Goal: Transaction & Acquisition: Purchase product/service

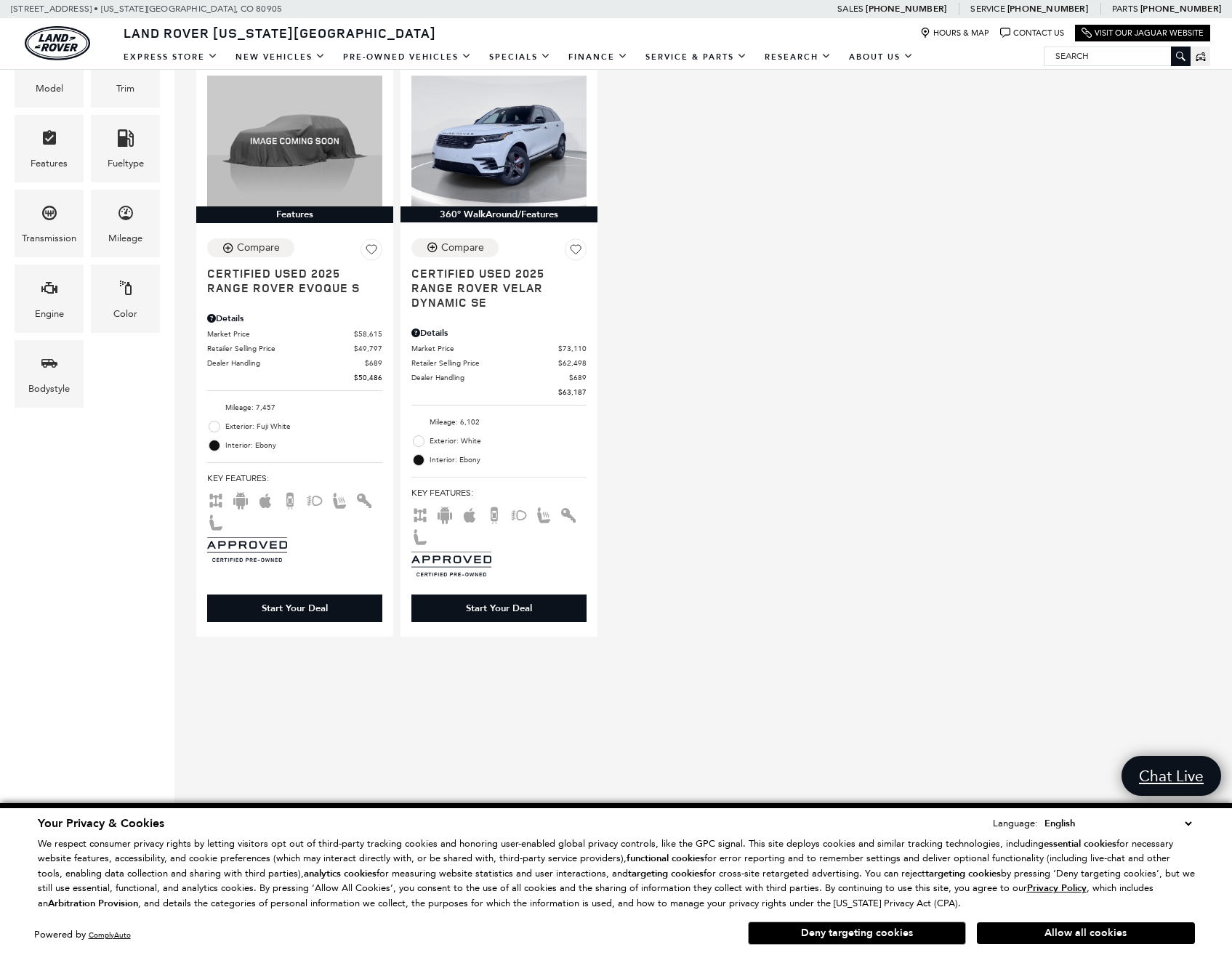
scroll to position [218, 0]
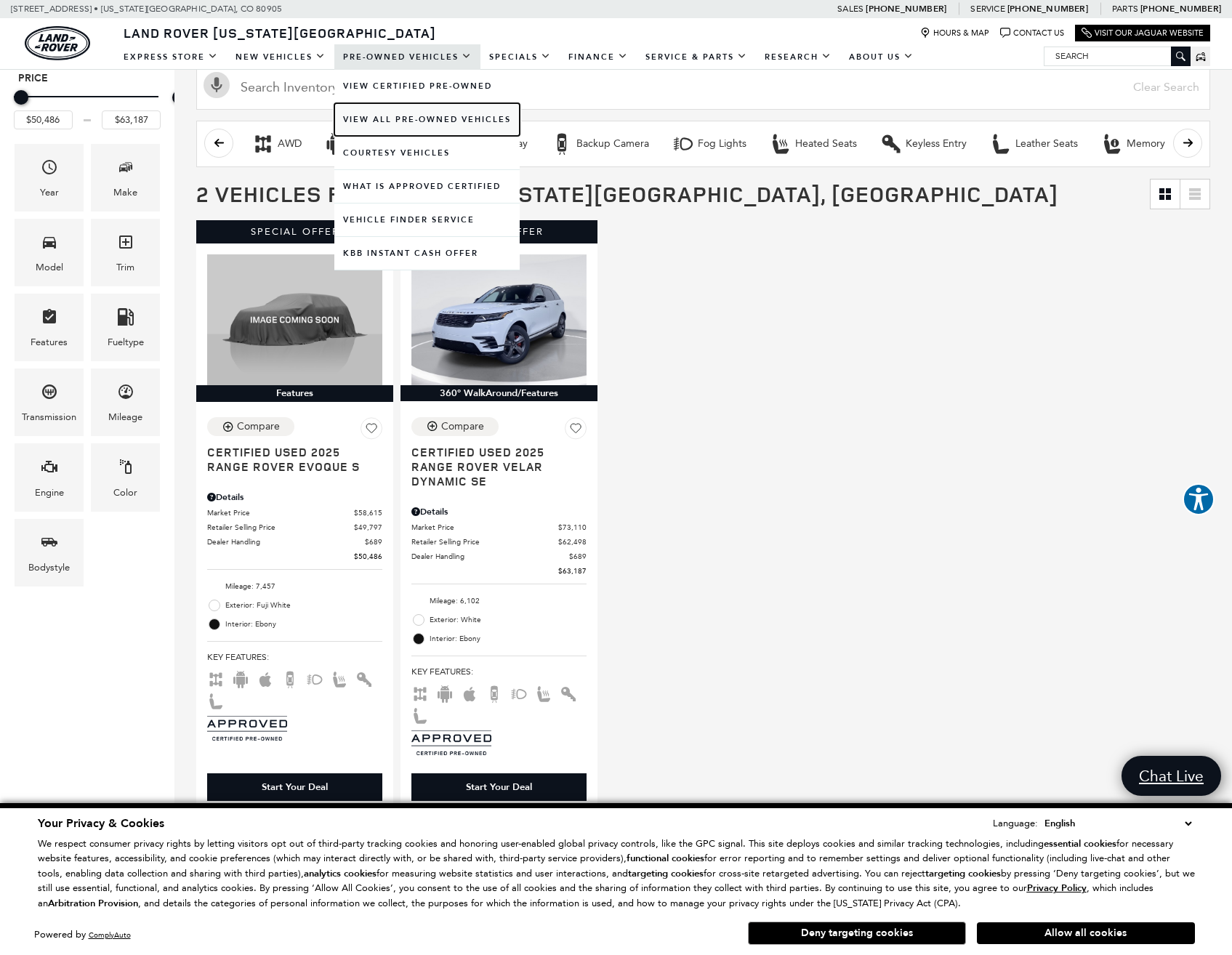
click at [384, 108] on link "View All Pre-Owned Vehicles" at bounding box center [428, 119] width 186 height 33
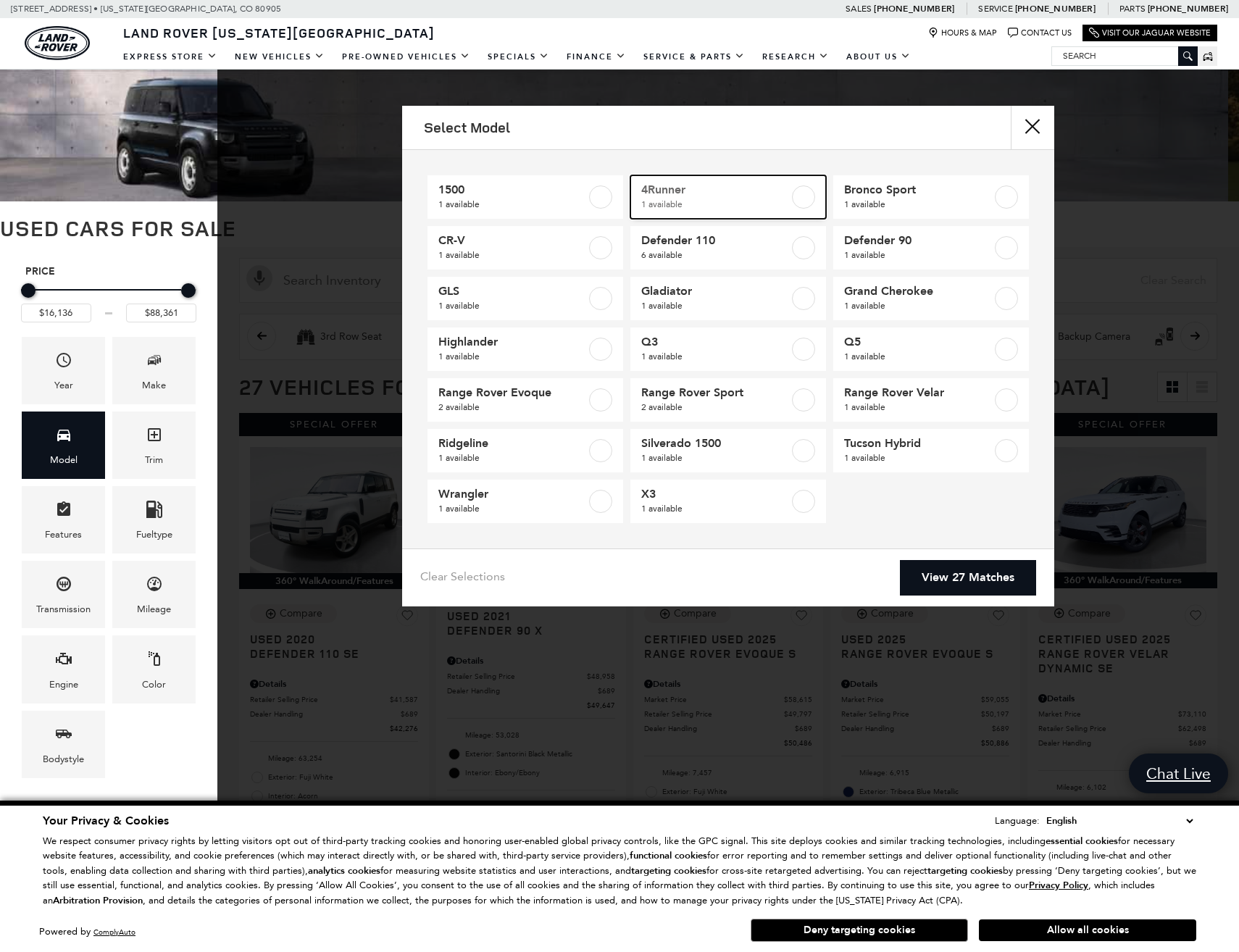
click at [801, 201] on label at bounding box center [803, 196] width 23 height 23
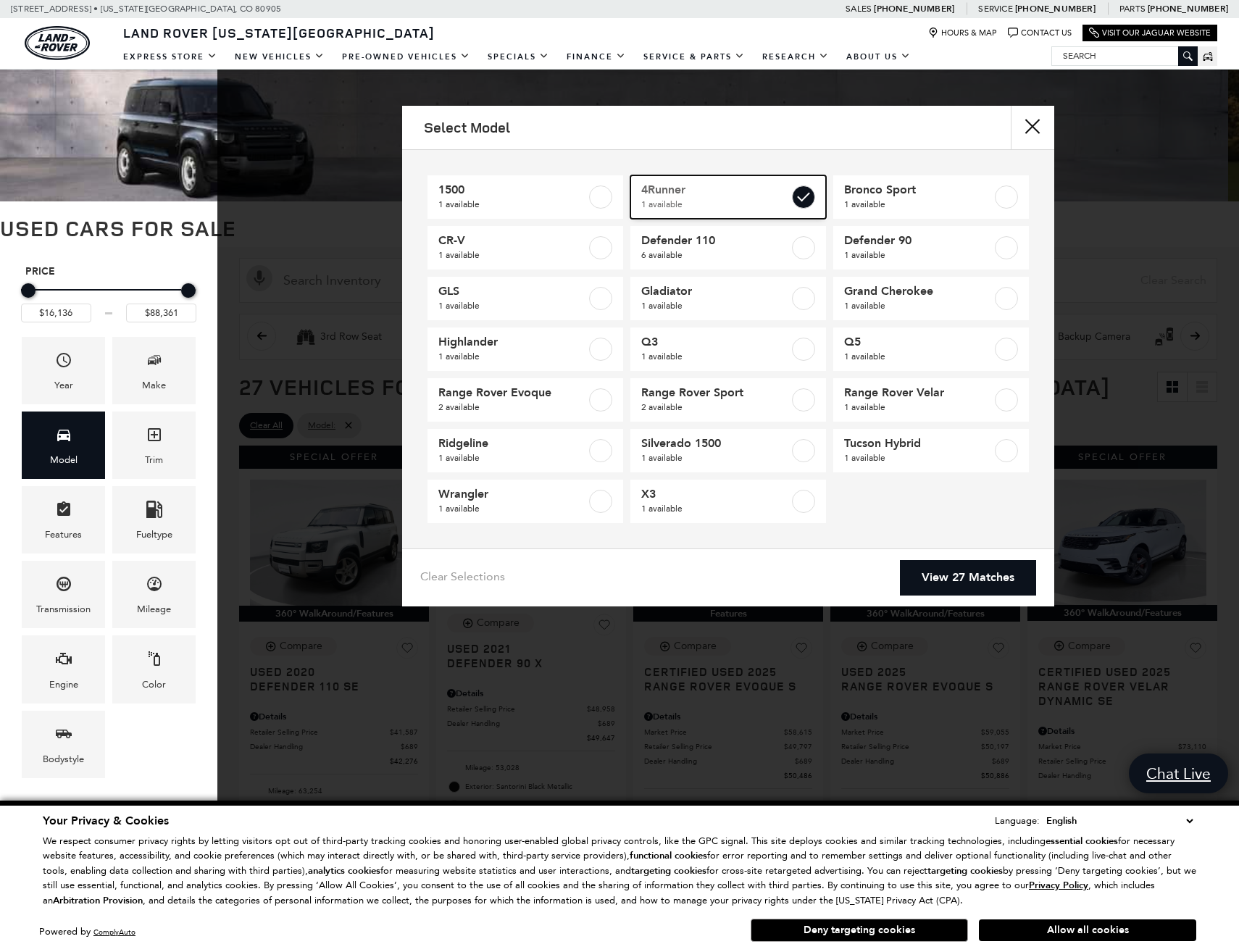
type input "$48,225"
checkbox input "true"
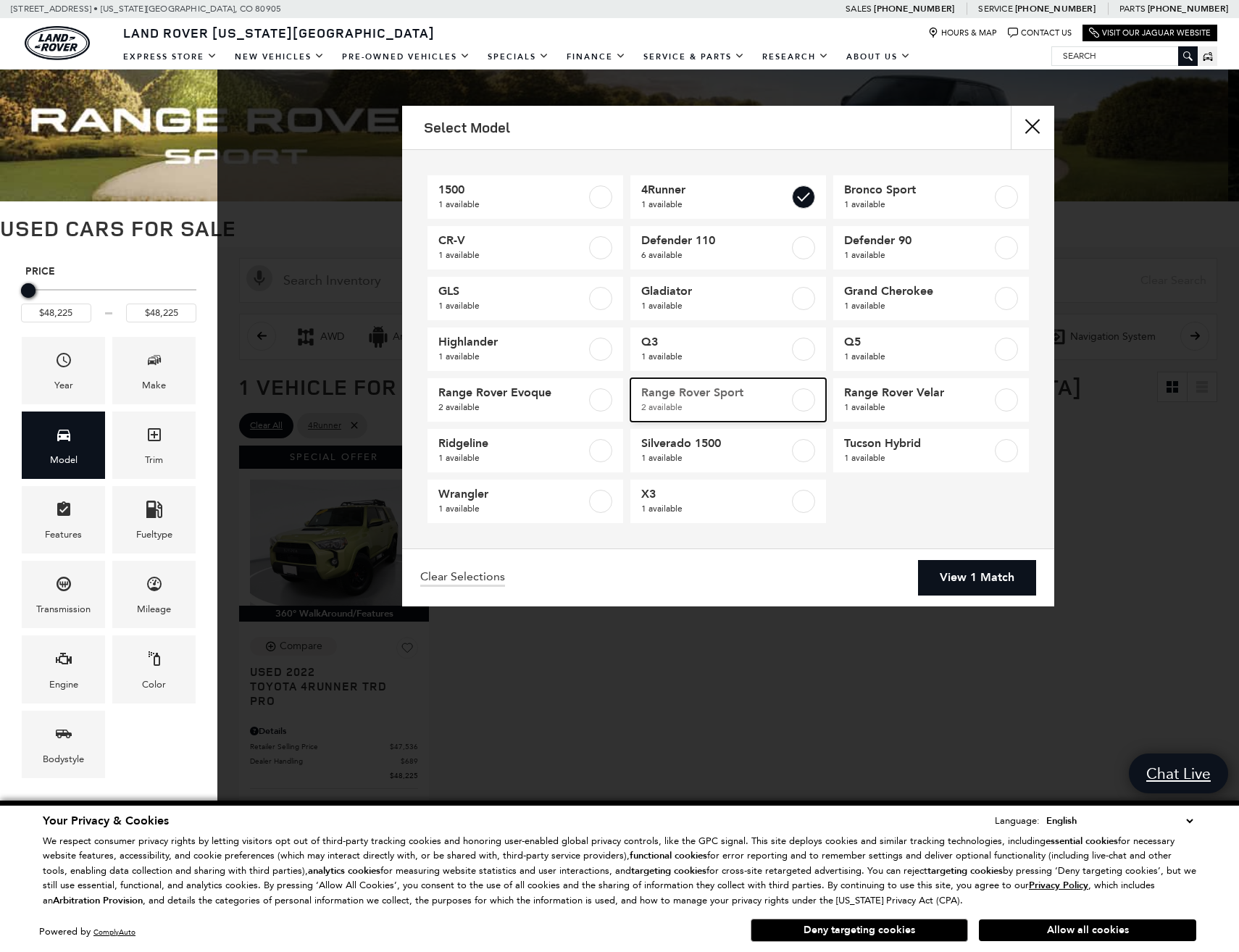
click at [798, 397] on label at bounding box center [803, 399] width 23 height 23
type input "$85,022"
checkbox input "true"
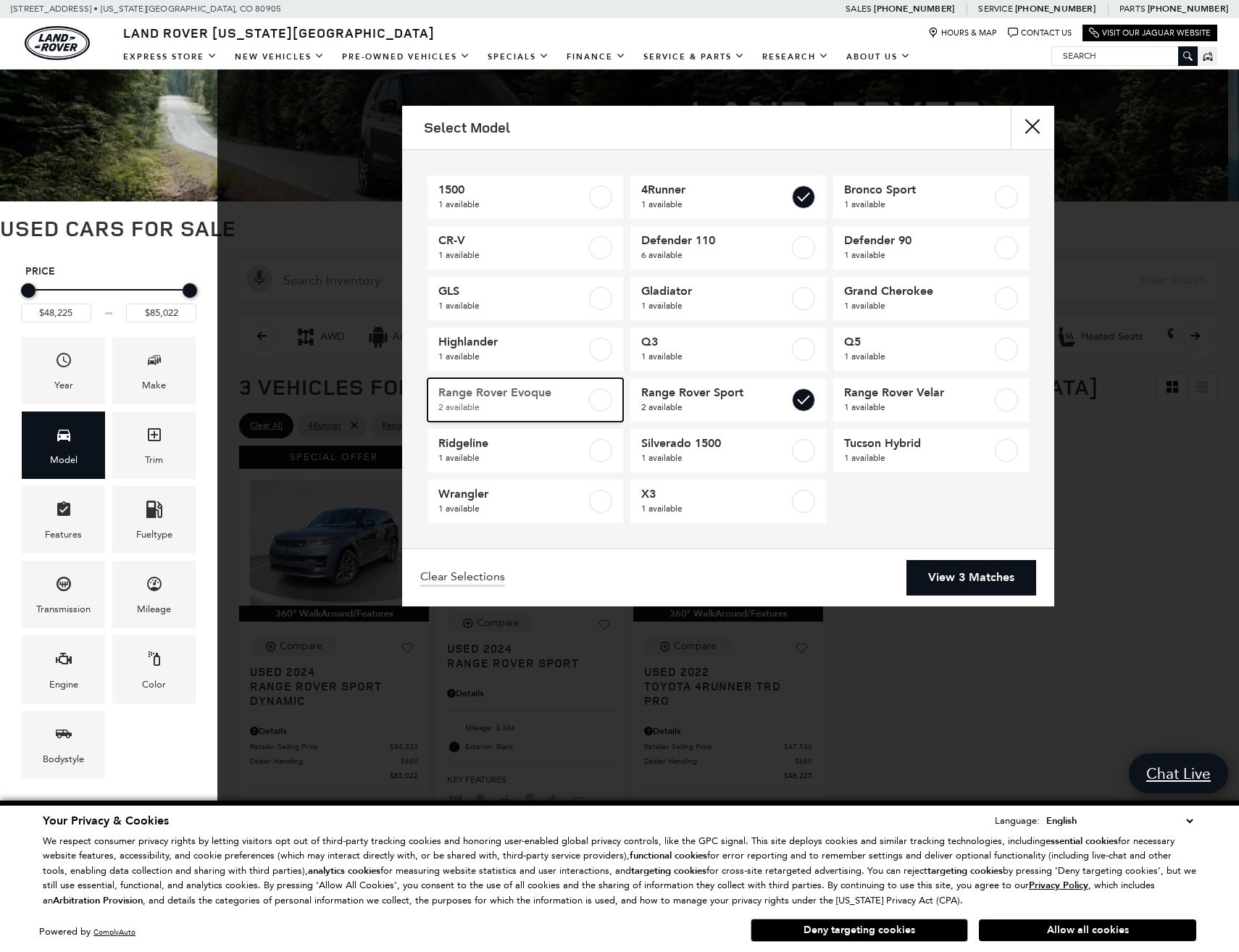
click at [601, 400] on label at bounding box center [600, 399] width 23 height 23
checkbox input "true"
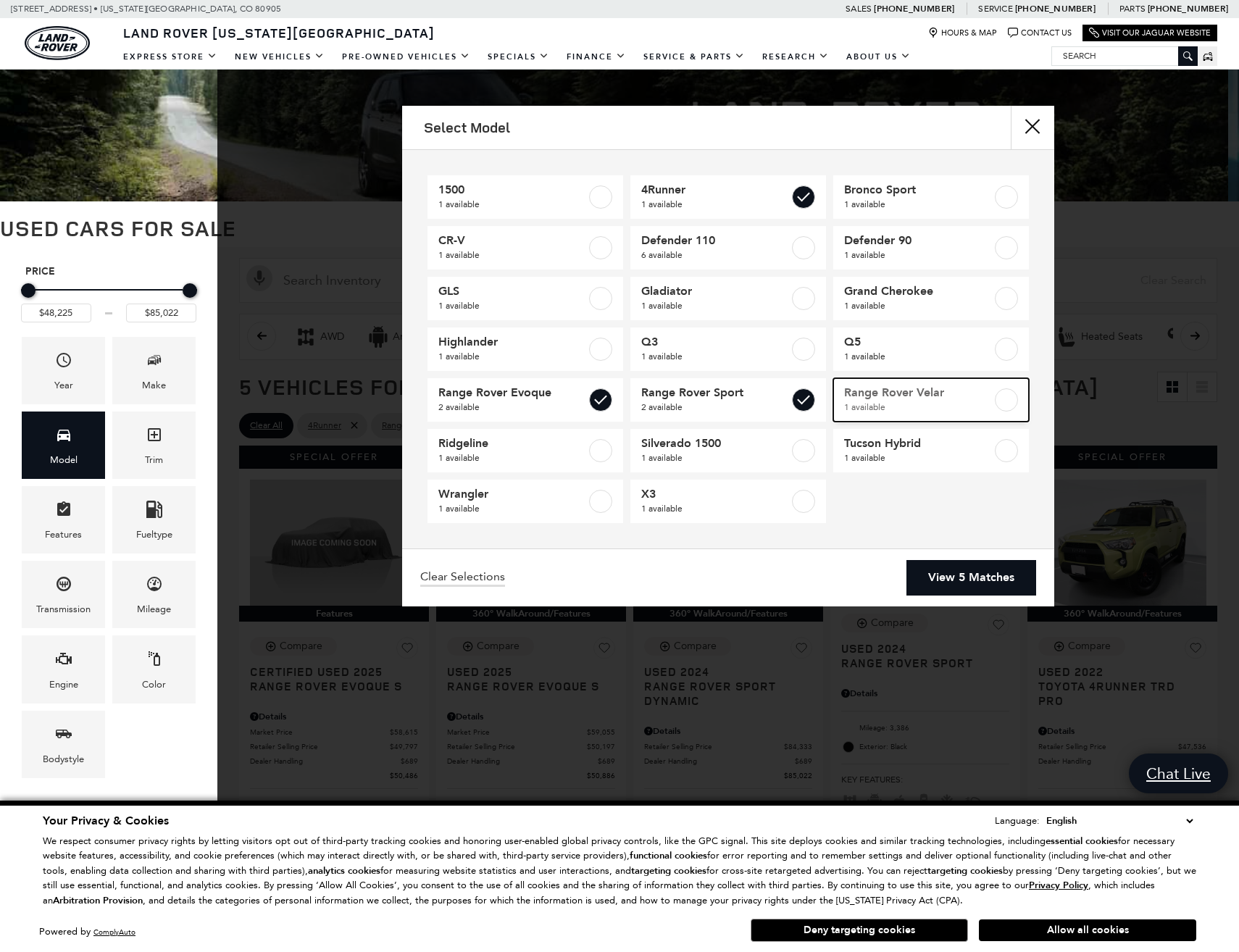
click at [1005, 399] on label at bounding box center [1006, 399] width 23 height 23
checkbox input "true"
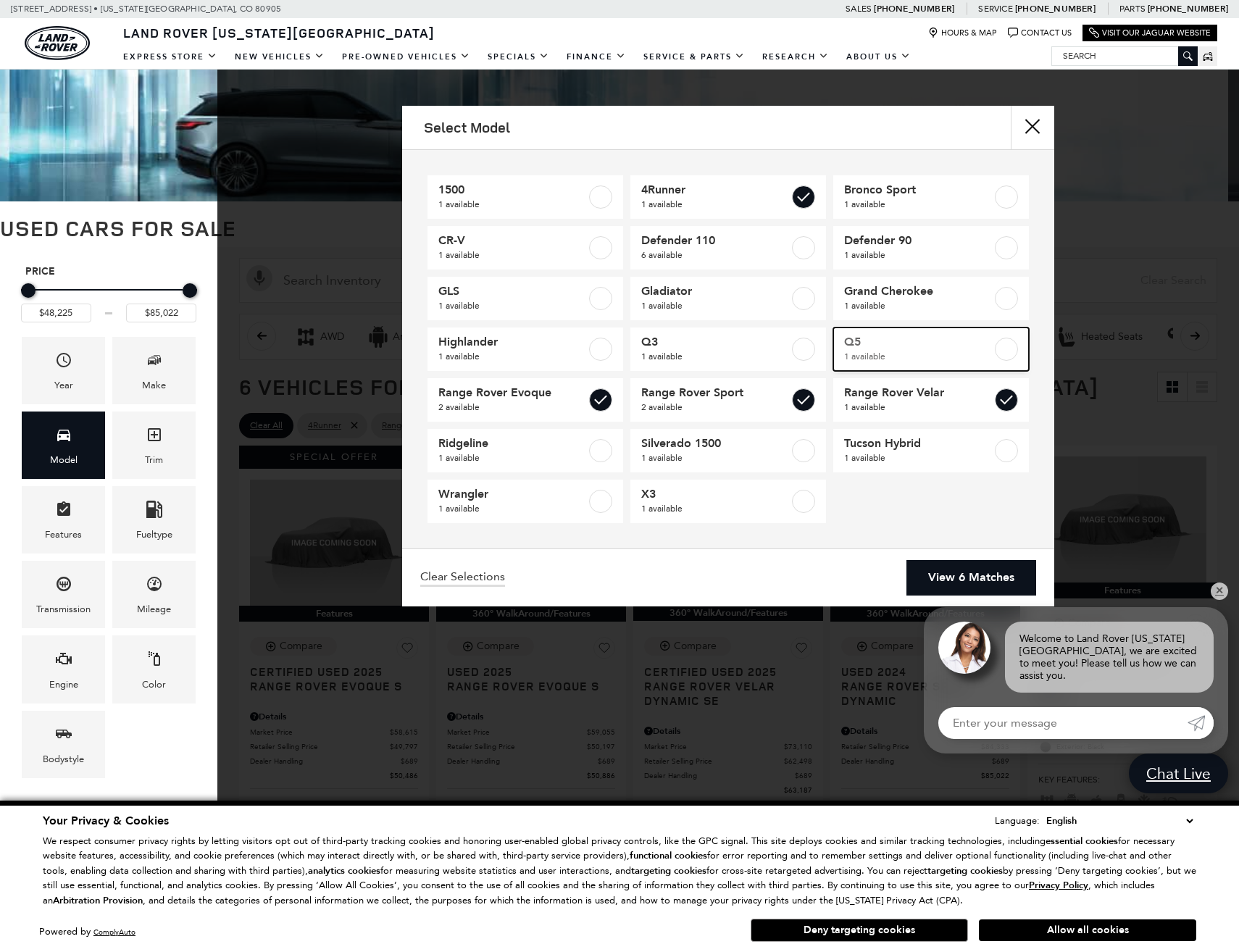
click at [1003, 357] on label at bounding box center [1006, 349] width 23 height 23
type input "$37,561"
checkbox input "true"
click at [958, 583] on link "View 7 Matches" at bounding box center [971, 577] width 130 height 36
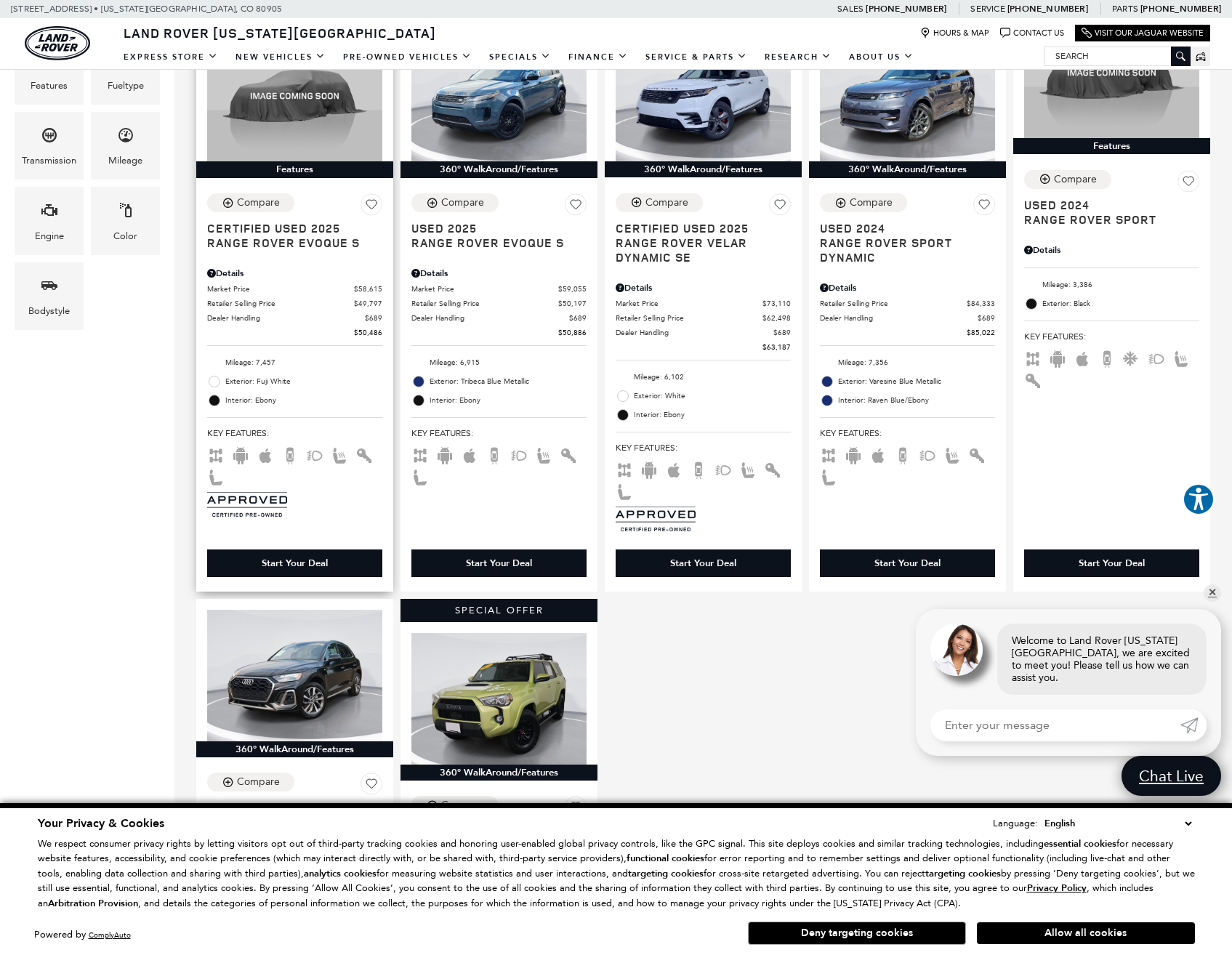
scroll to position [436, 0]
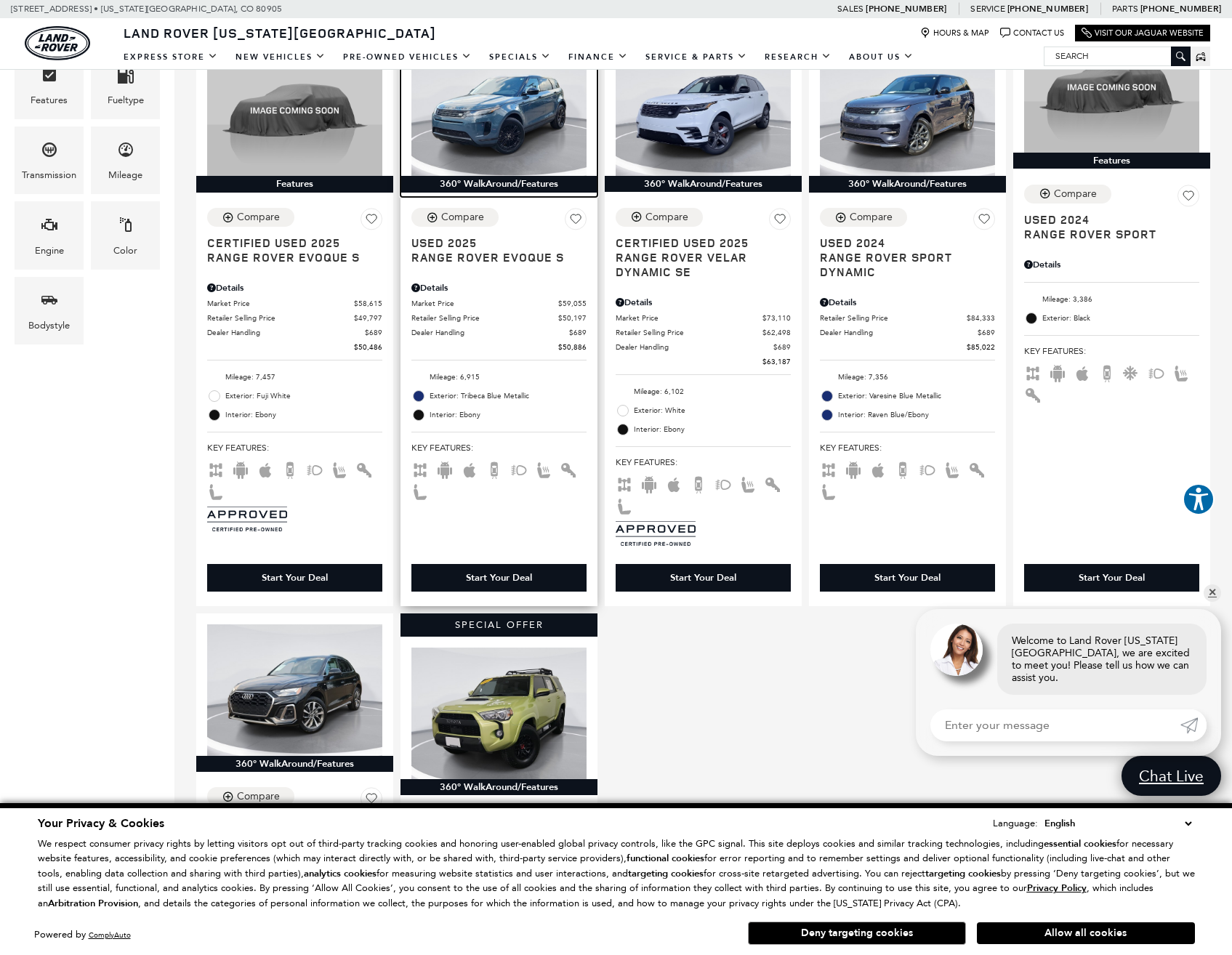
click at [519, 123] on img at bounding box center [499, 110] width 176 height 131
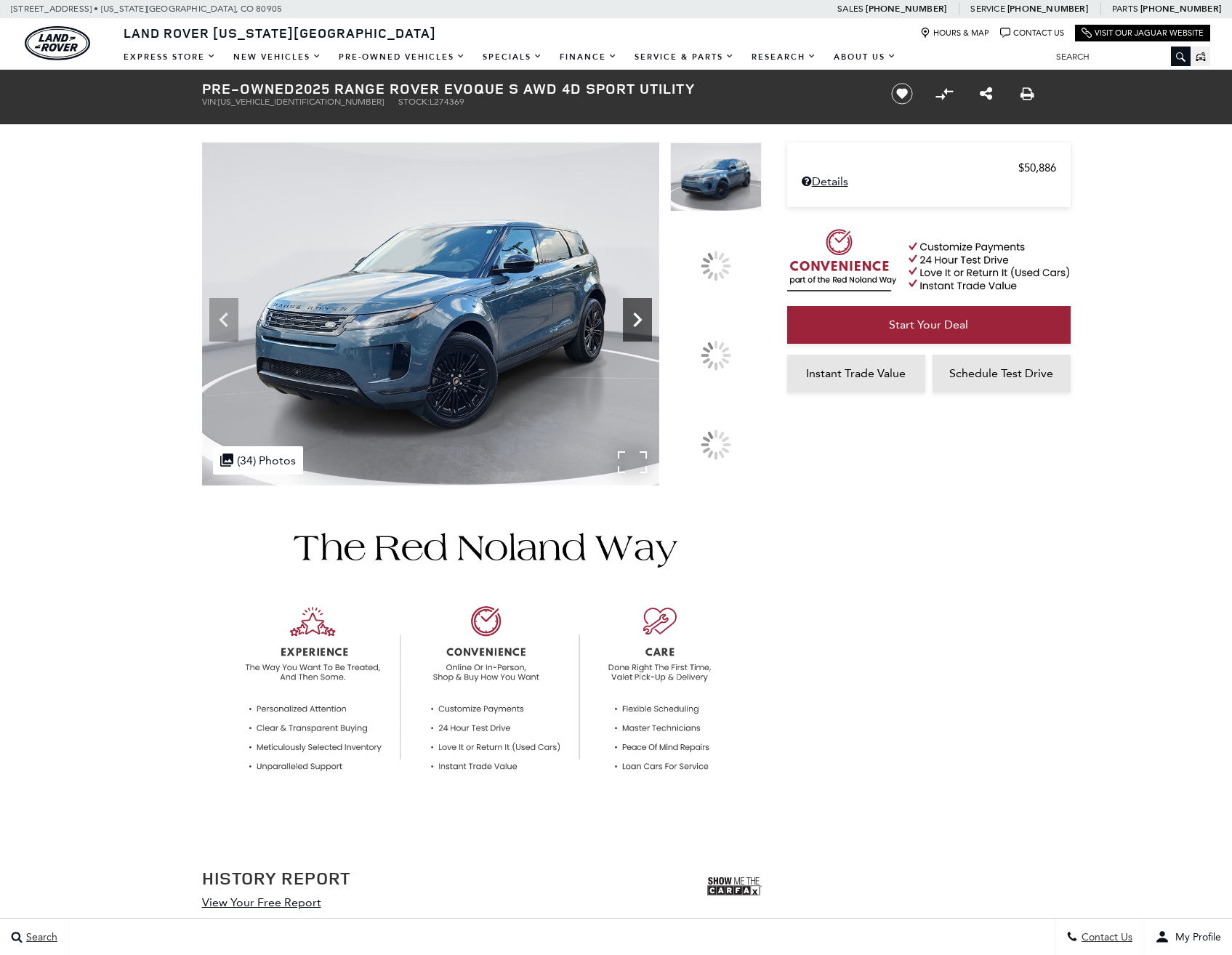
click at [659, 349] on img at bounding box center [430, 313] width 457 height 343
click at [652, 335] on icon at bounding box center [638, 320] width 29 height 29
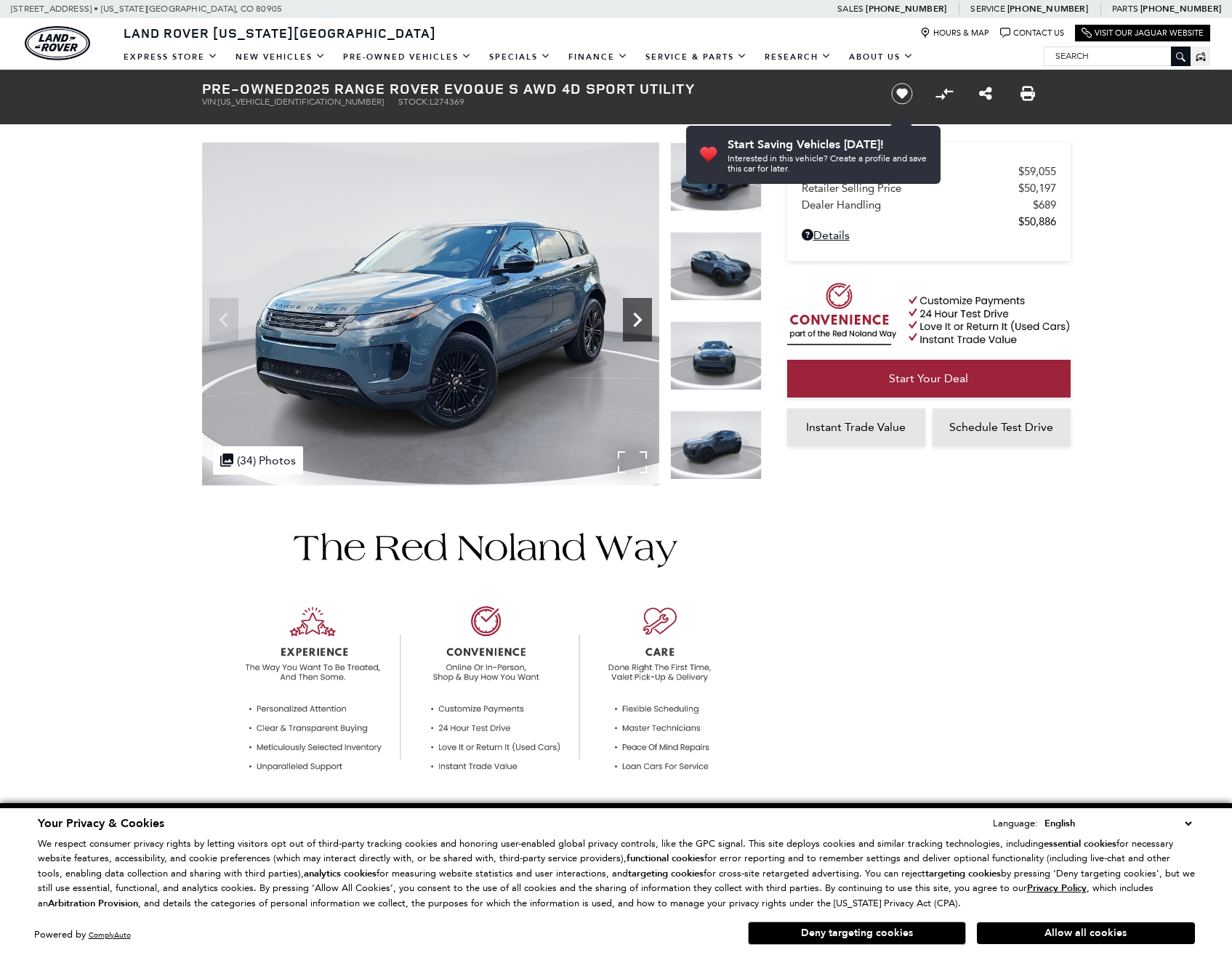
click at [639, 318] on icon "Next" at bounding box center [637, 320] width 8 height 15
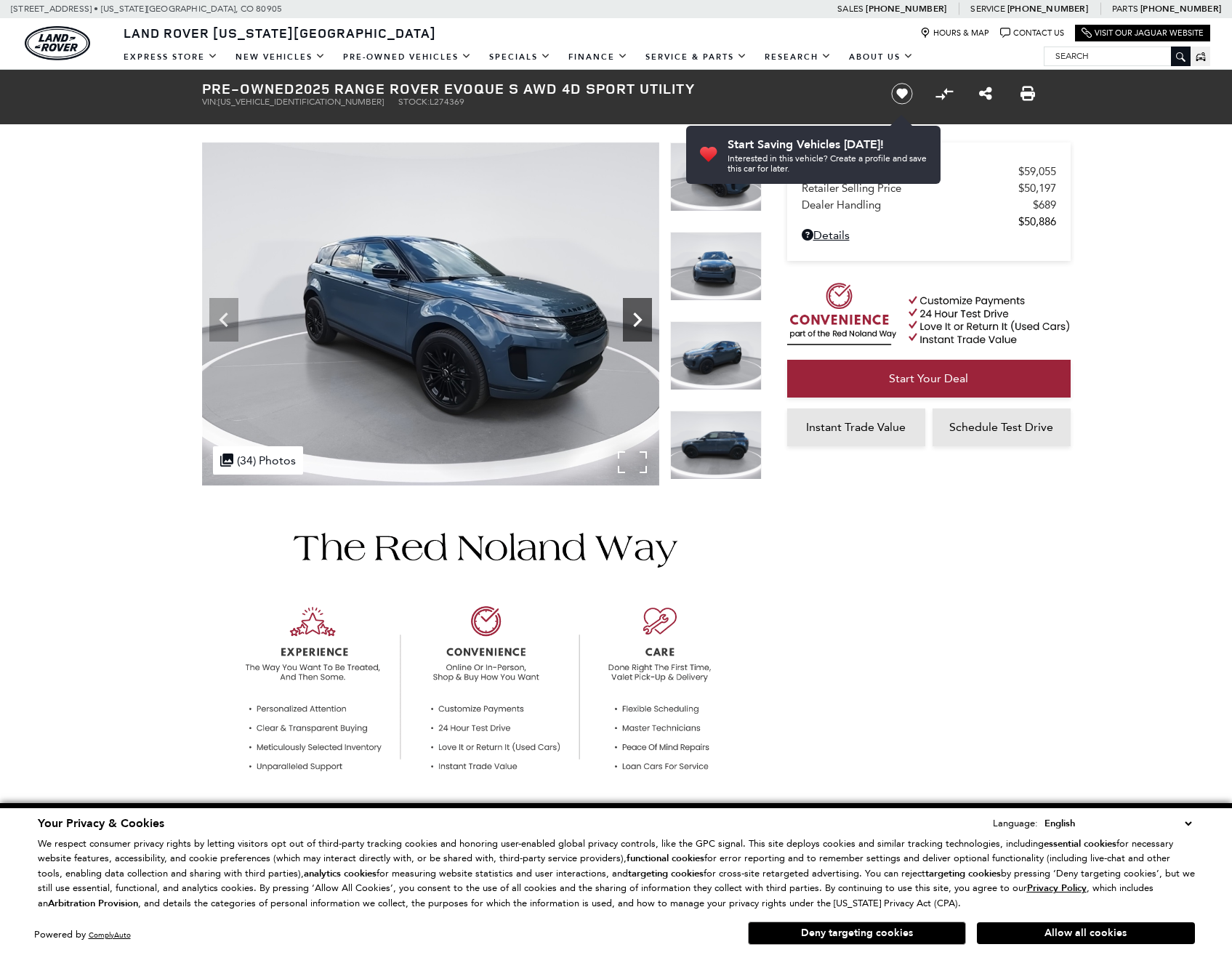
click at [639, 318] on icon "Next" at bounding box center [637, 320] width 8 height 15
